Goal: Task Accomplishment & Management: Manage account settings

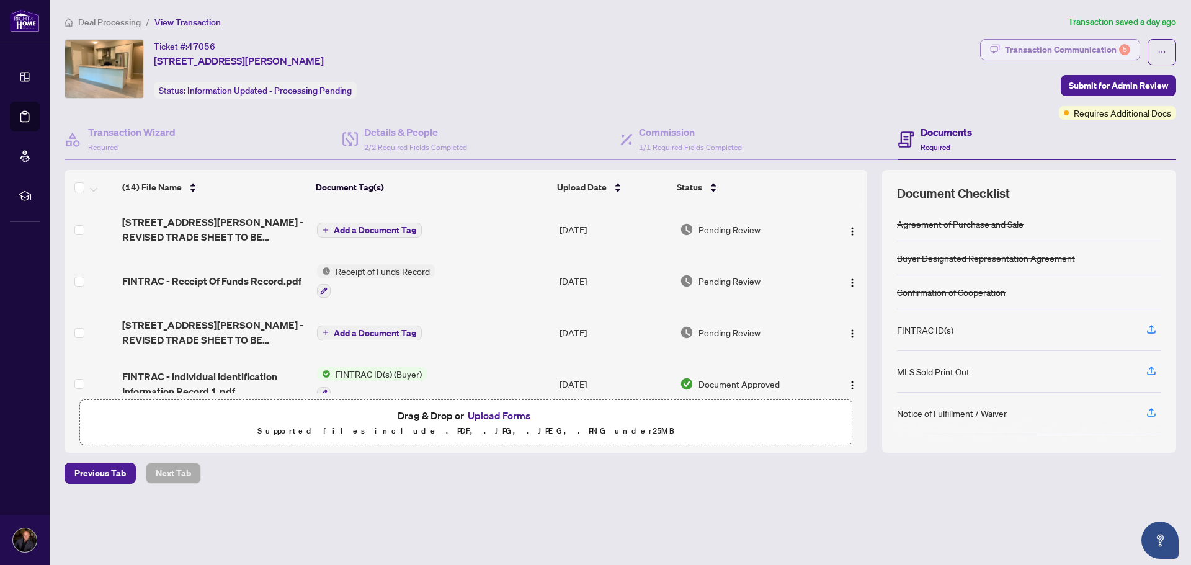
click at [1018, 55] on div "Transaction Communication 5" at bounding box center [1067, 50] width 125 height 20
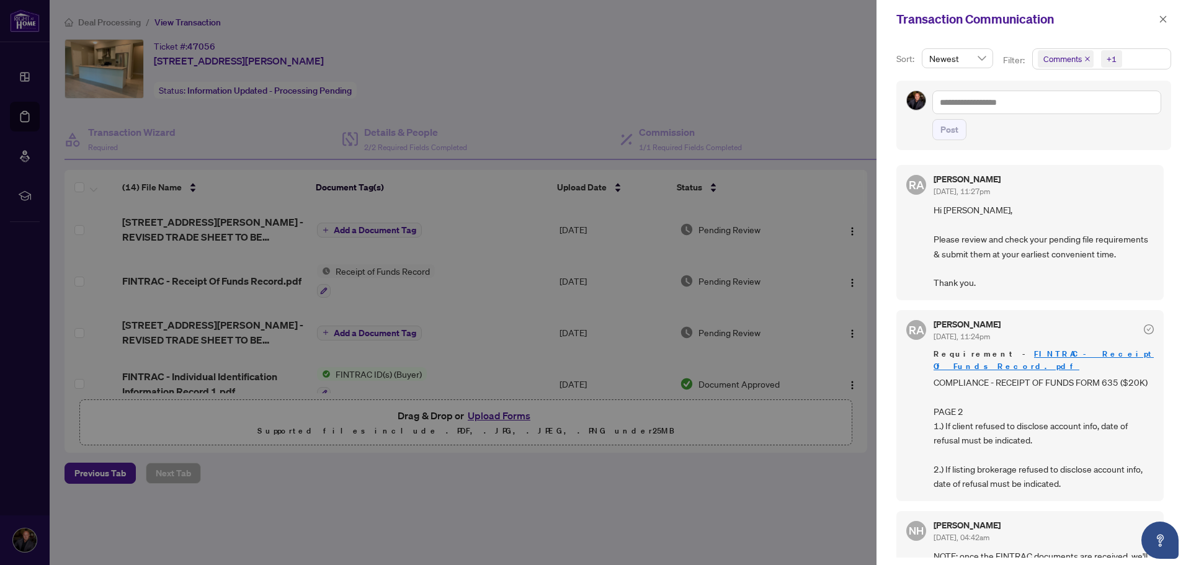
drag, startPoint x: 140, startPoint y: 112, endPoint x: 127, endPoint y: 116, distance: 13.1
click at [138, 112] on div at bounding box center [595, 282] width 1191 height 565
drag, startPoint x: 31, startPoint y: 116, endPoint x: 181, endPoint y: 79, distance: 154.6
click at [91, 102] on div at bounding box center [595, 282] width 1191 height 565
click at [1157, 20] on button "button" at bounding box center [1163, 19] width 16 height 15
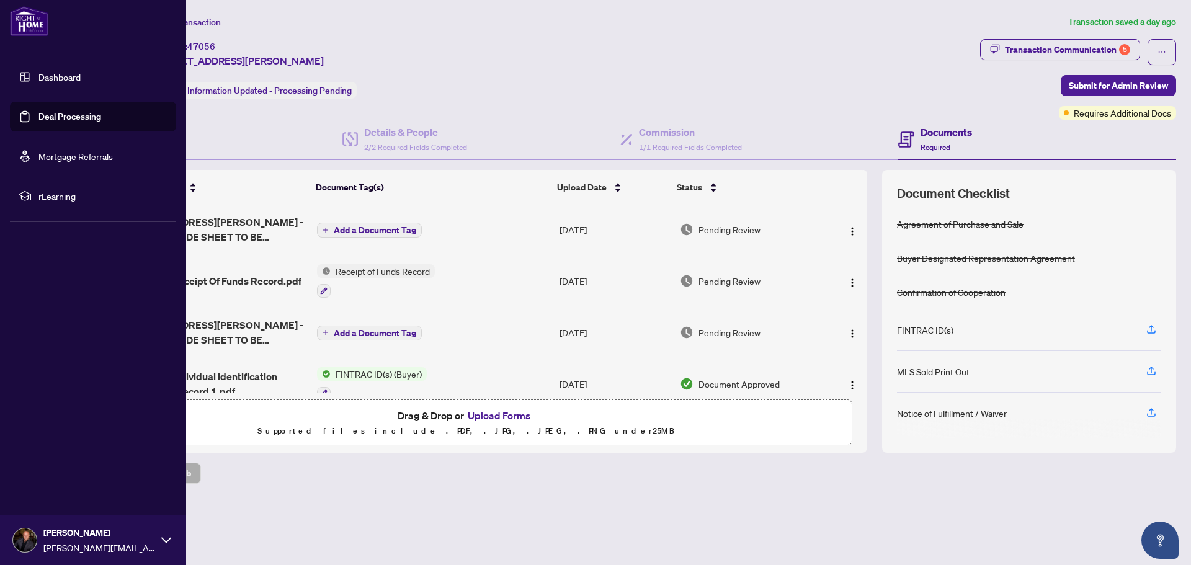
click at [40, 122] on link "Deal Processing" at bounding box center [69, 116] width 63 height 11
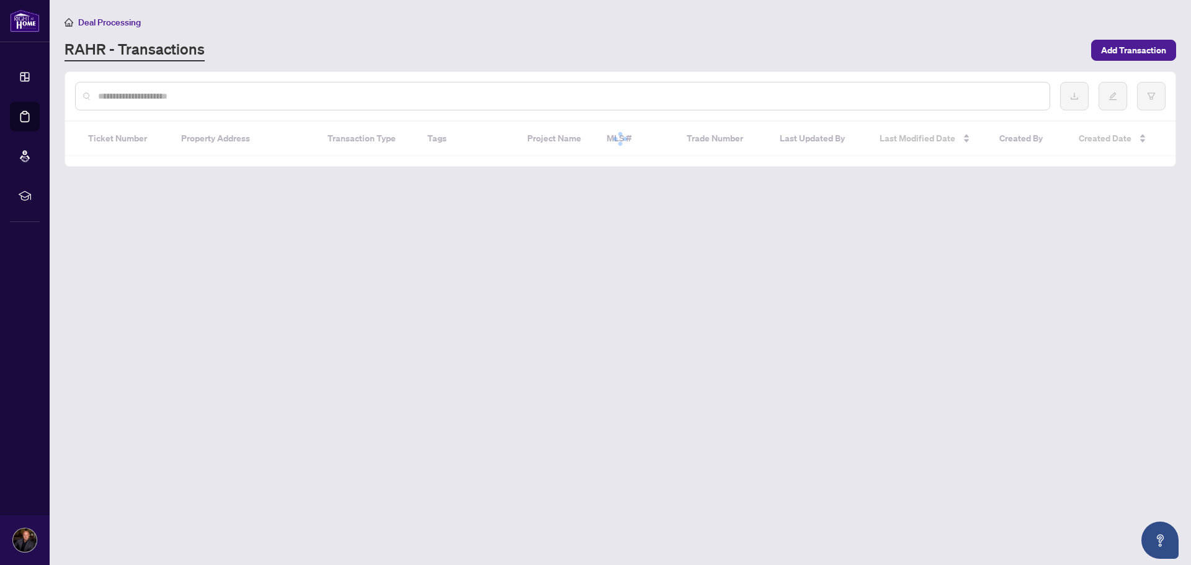
click at [662, 92] on input "text" at bounding box center [569, 96] width 942 height 14
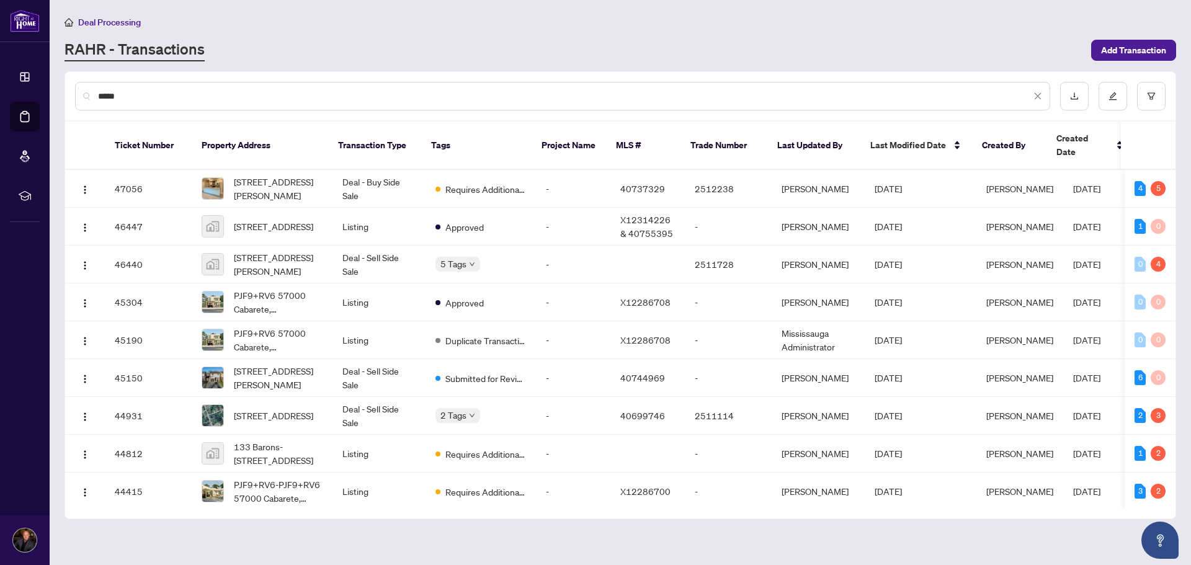
type input "*****"
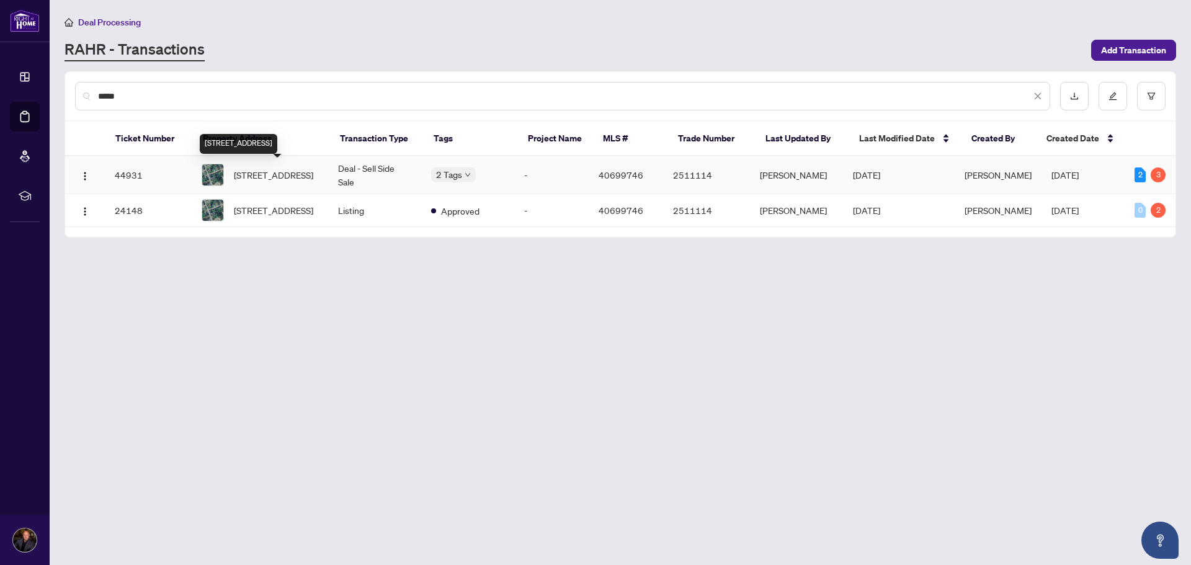
click at [269, 174] on span "[STREET_ADDRESS]" at bounding box center [273, 175] width 79 height 14
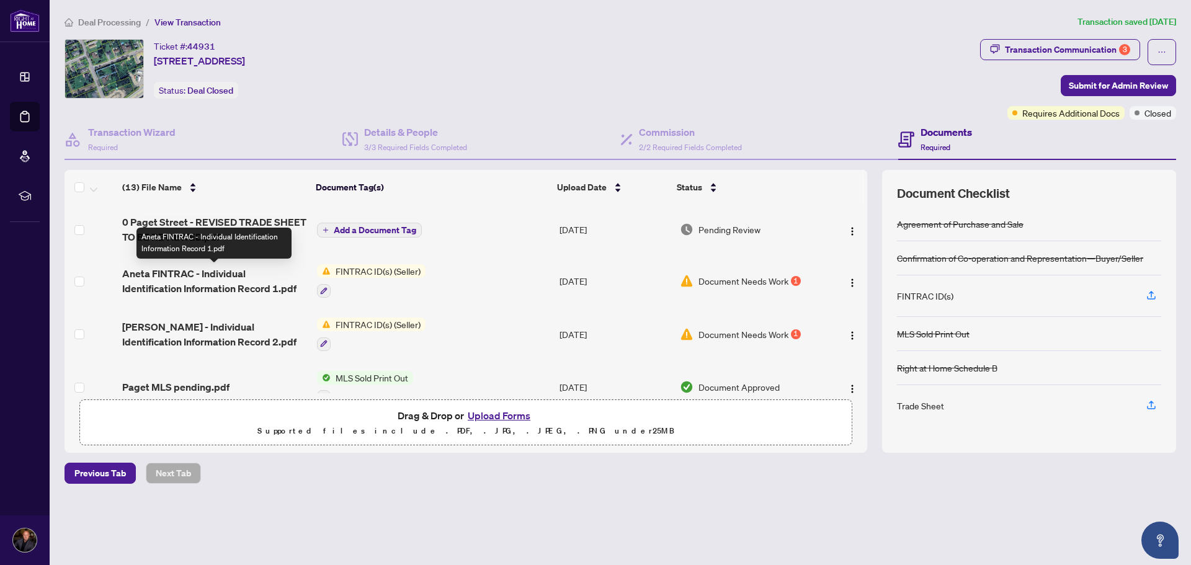
click at [144, 277] on span "Aneta FINTRAC - Individual Identification Information Record 1.pdf" at bounding box center [214, 281] width 184 height 30
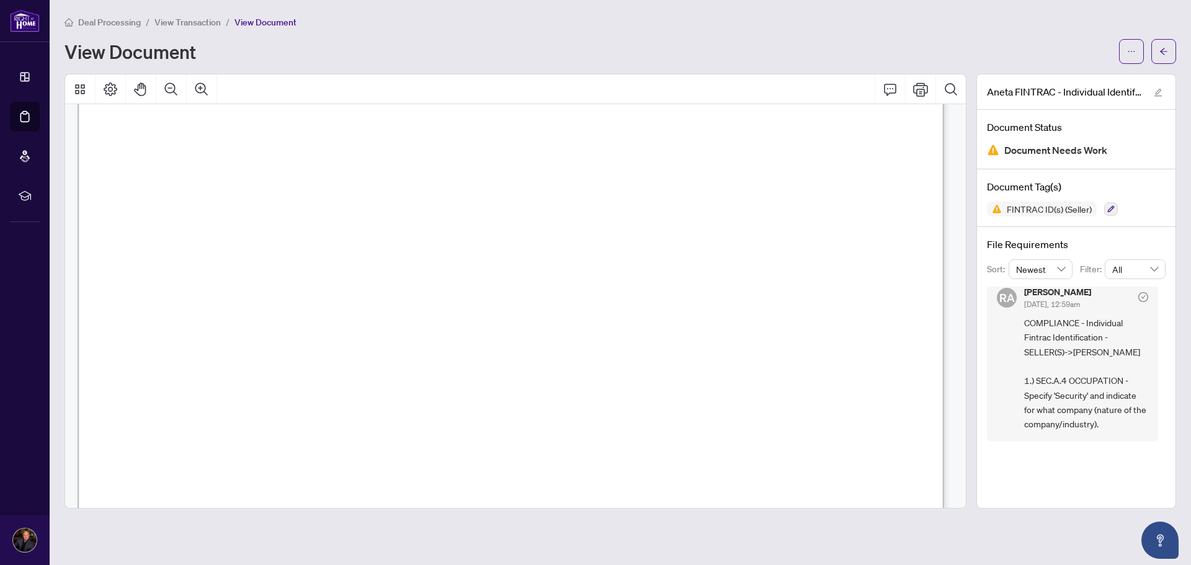
scroll to position [186, 0]
click at [1167, 55] on icon "arrow-left" at bounding box center [1163, 51] width 9 height 9
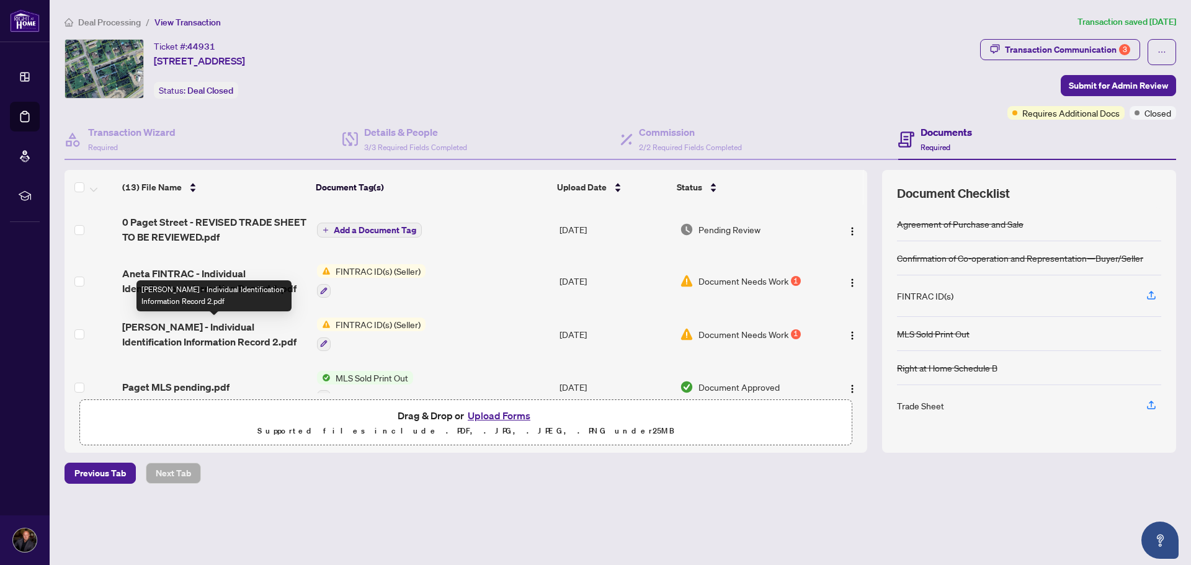
click at [216, 326] on span "[PERSON_NAME] - Individual Identification Information Record 2.pdf" at bounding box center [214, 334] width 184 height 30
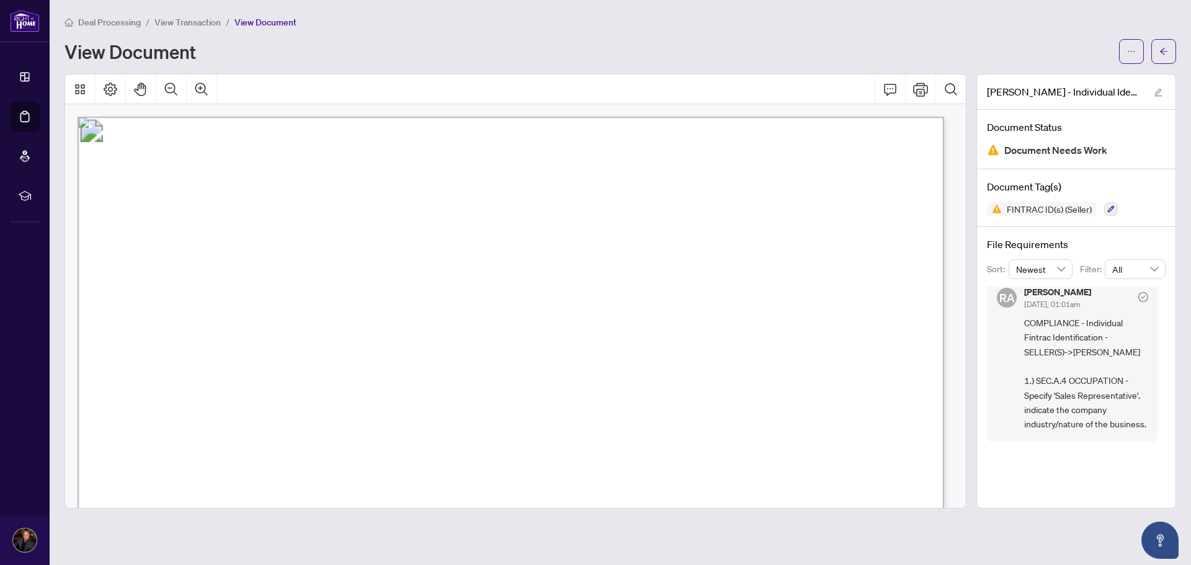
scroll to position [23, 0]
click at [1164, 50] on icon "arrow-left" at bounding box center [1163, 51] width 7 height 7
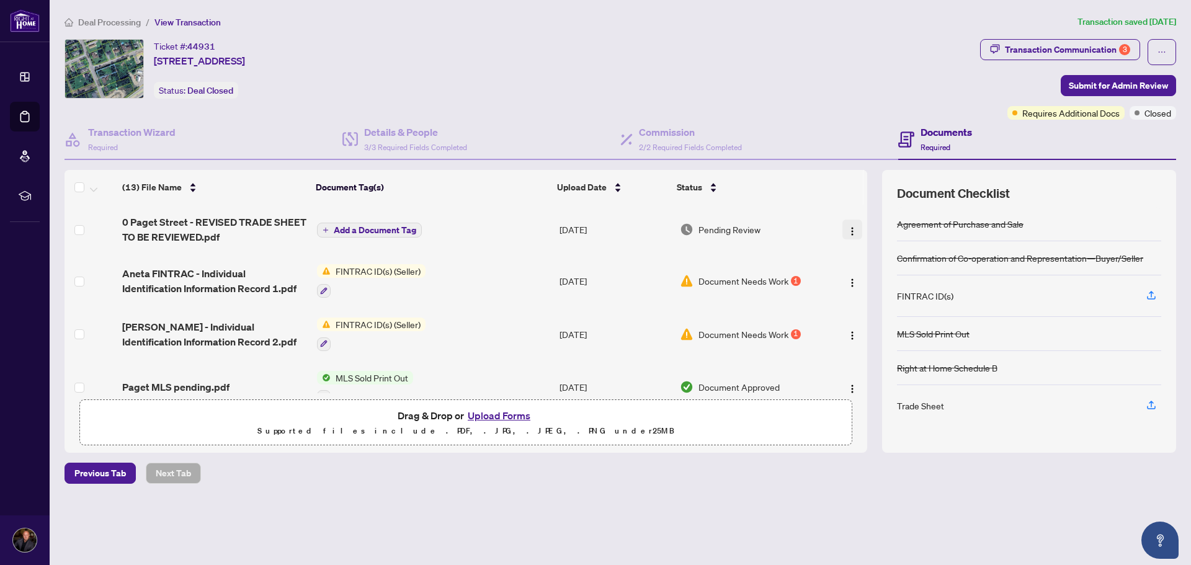
click at [852, 230] on img "button" at bounding box center [852, 231] width 10 height 10
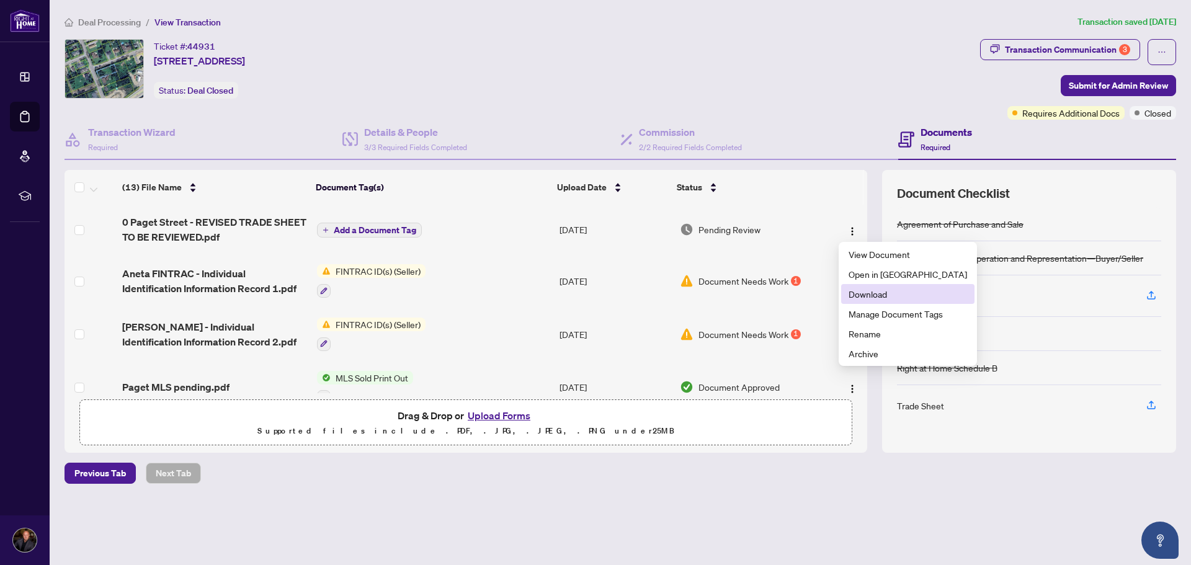
click at [888, 294] on span "Download" at bounding box center [908, 294] width 118 height 14
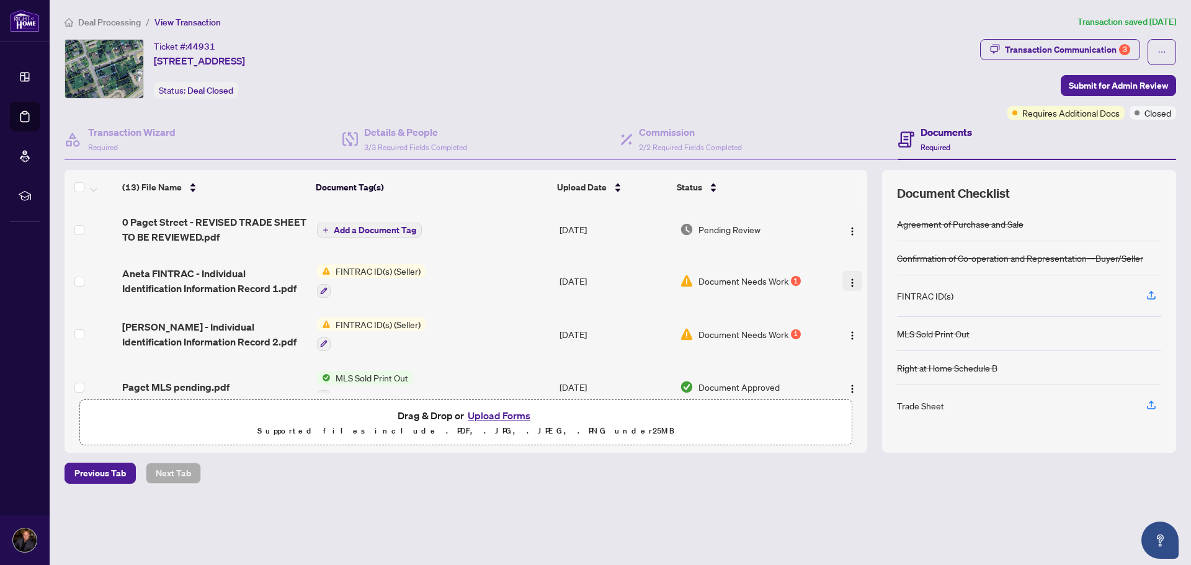
click at [849, 283] on img "button" at bounding box center [852, 283] width 10 height 10
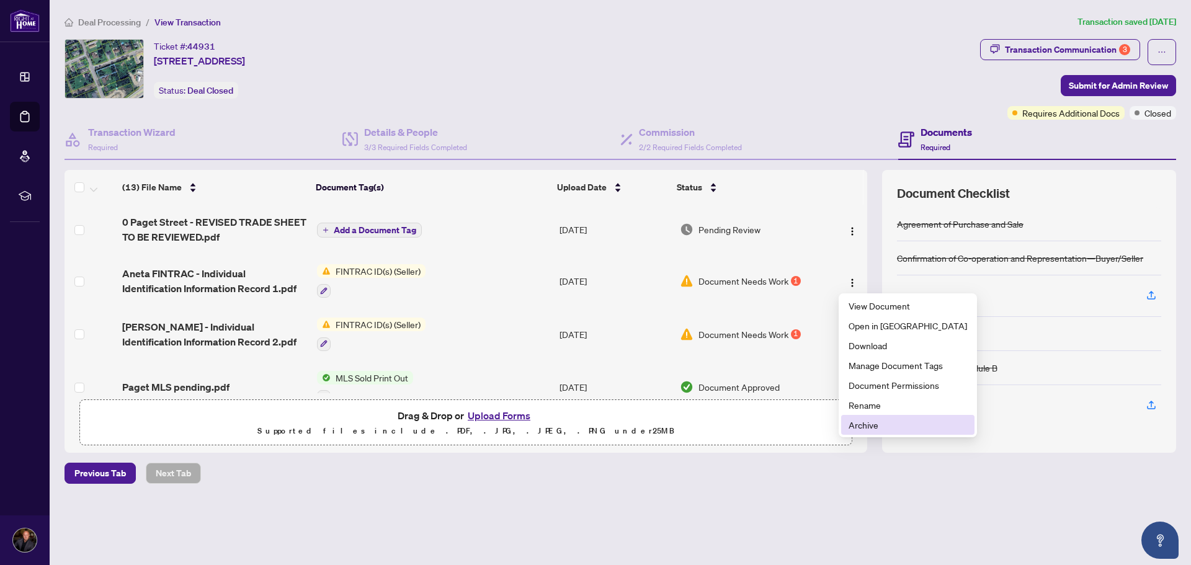
click at [865, 427] on span "Archive" at bounding box center [908, 425] width 118 height 14
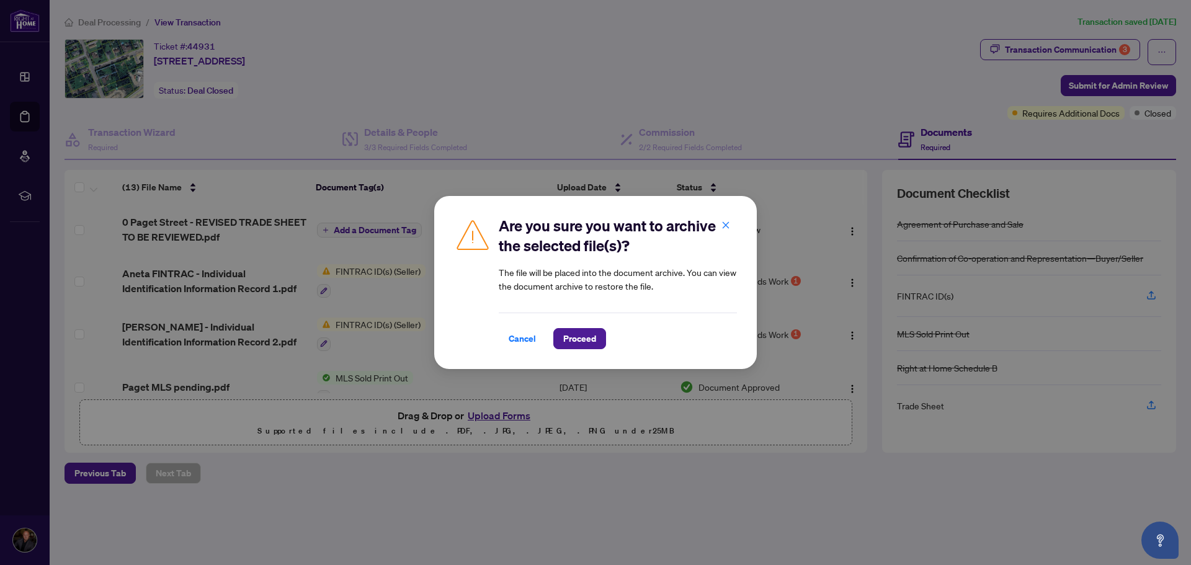
click at [552, 334] on div "Cancel Proceed" at bounding box center [618, 338] width 238 height 21
drag, startPoint x: 566, startPoint y: 337, endPoint x: 595, endPoint y: 337, distance: 28.5
click at [568, 337] on span "Proceed" at bounding box center [579, 339] width 33 height 20
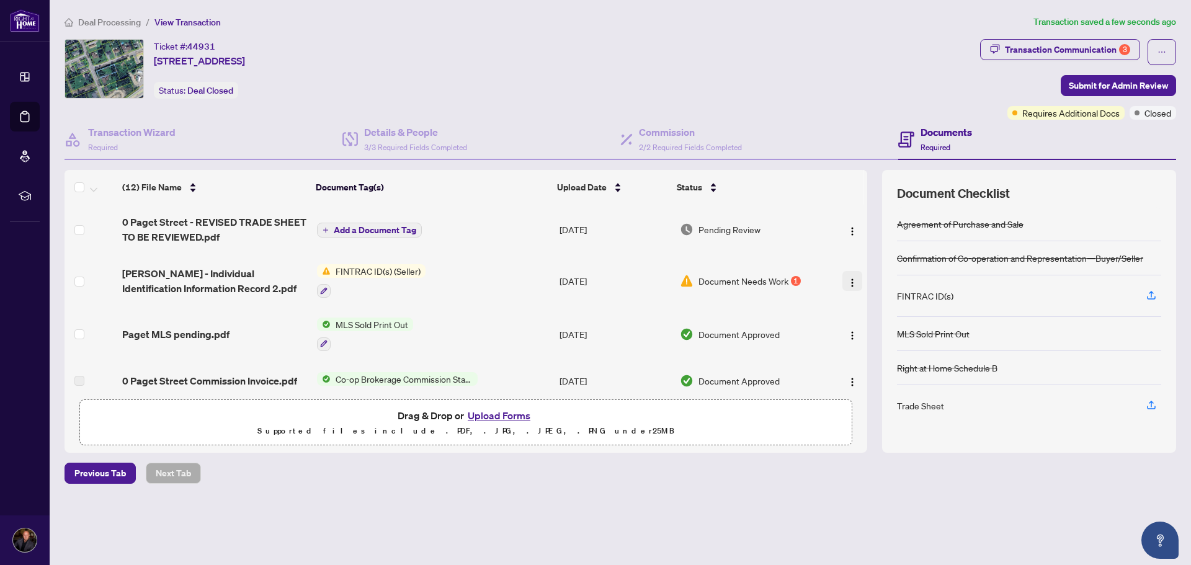
click at [847, 274] on span "button" at bounding box center [852, 281] width 10 height 14
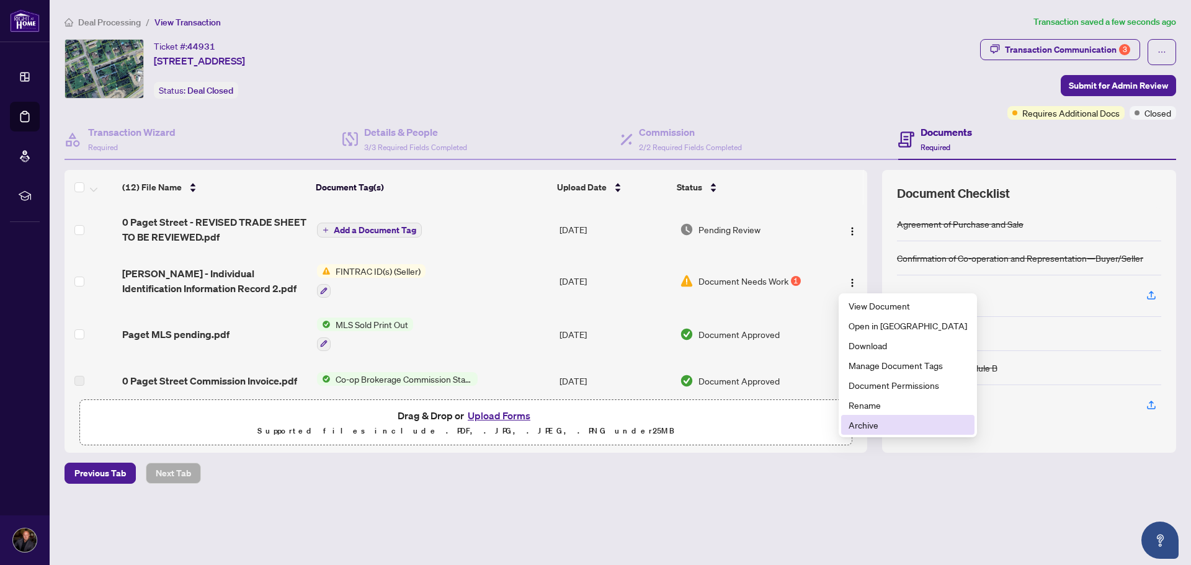
click at [867, 425] on span "Archive" at bounding box center [908, 425] width 118 height 14
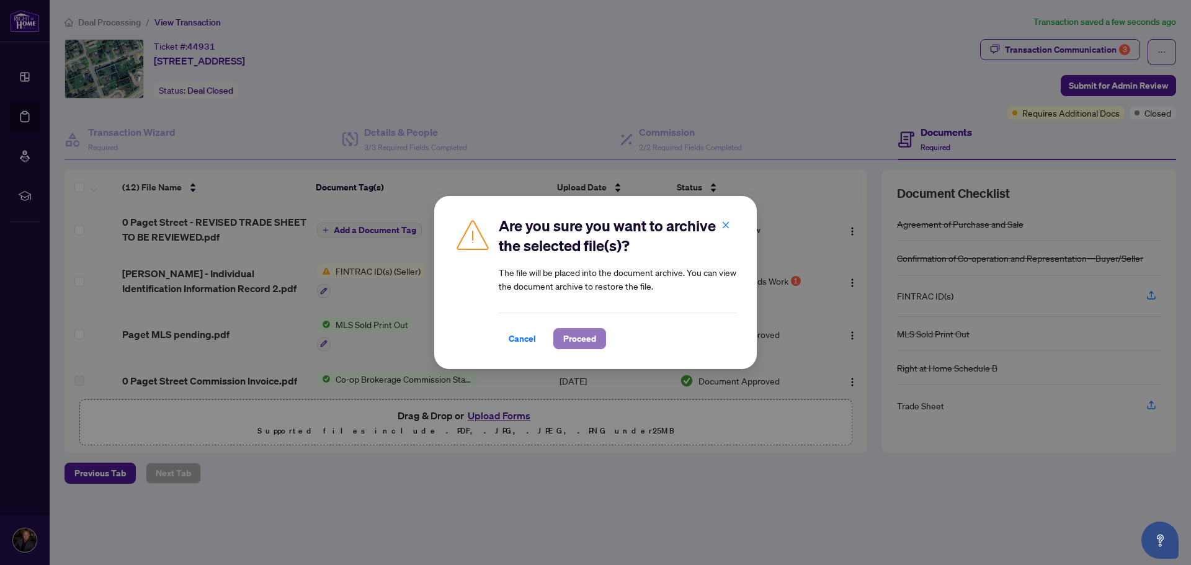
click at [575, 339] on span "Proceed" at bounding box center [579, 339] width 33 height 20
